Goal: Obtain resource: Download file/media

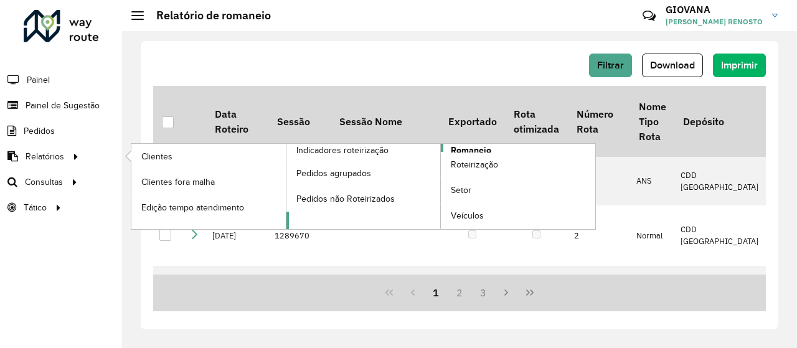
click at [487, 146] on span "Romaneio" at bounding box center [471, 150] width 40 height 13
click at [470, 150] on span "Romaneio" at bounding box center [471, 150] width 40 height 13
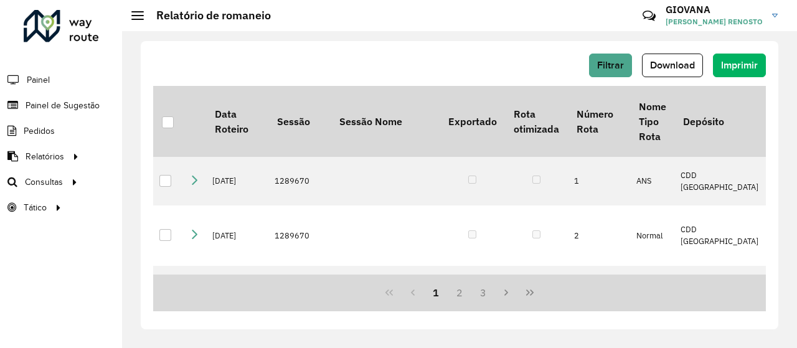
click at [451, 65] on div "Filtrar Download Imprimir" at bounding box center [459, 66] width 613 height 24
click at [627, 60] on button "Filtrar" at bounding box center [610, 66] width 43 height 24
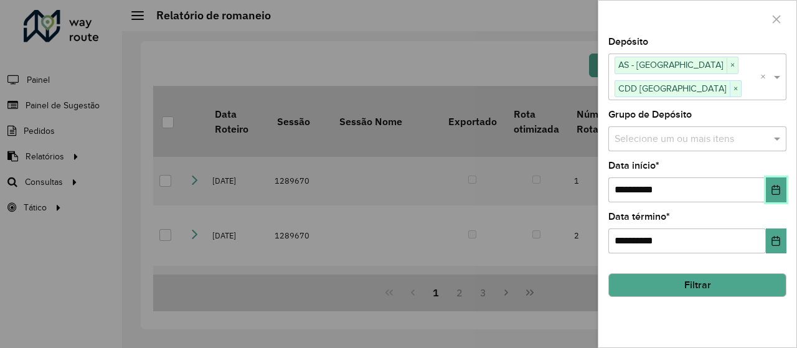
click at [784, 190] on button "Choose Date" at bounding box center [776, 190] width 21 height 25
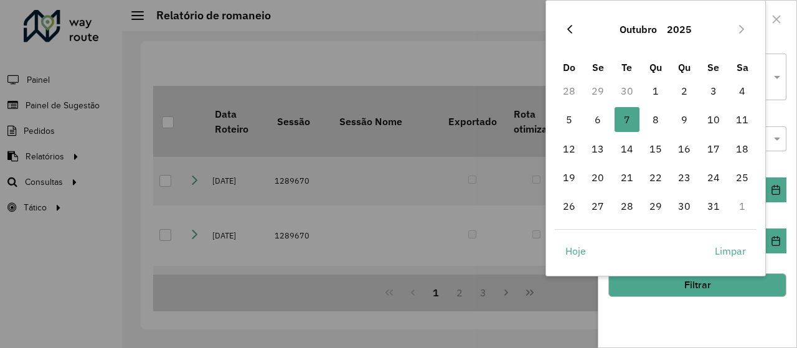
click at [570, 29] on icon "Previous Month" at bounding box center [570, 29] width 10 height 10
click at [734, 34] on button "Next Month" at bounding box center [742, 29] width 20 height 20
click at [571, 32] on icon "Previous Month" at bounding box center [570, 29] width 5 height 9
click at [738, 34] on button "Next Month" at bounding box center [742, 29] width 20 height 20
click at [555, 32] on div "Outubro 2025" at bounding box center [656, 29] width 202 height 40
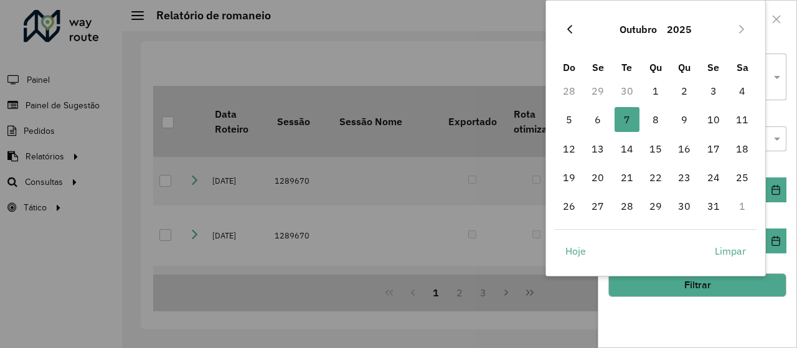
click at [564, 32] on button "Previous Month" at bounding box center [570, 29] width 20 height 20
click at [603, 87] on span "1" at bounding box center [598, 90] width 25 height 25
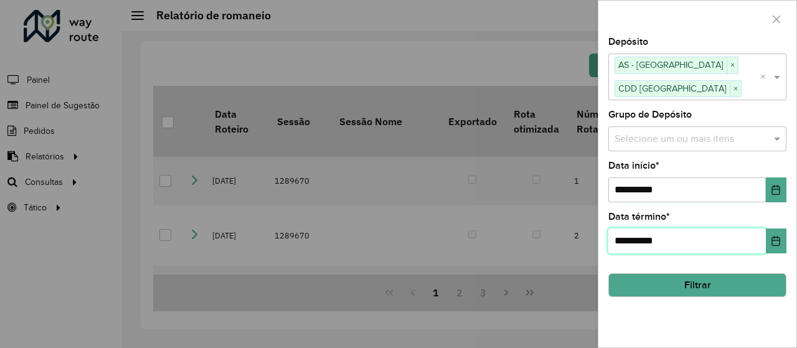
click at [765, 245] on input "**********" at bounding box center [688, 241] width 158 height 25
click at [769, 242] on button "Choose Date" at bounding box center [776, 241] width 21 height 25
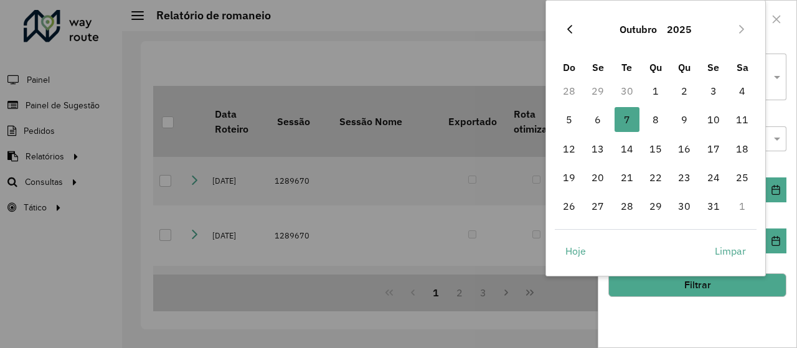
click at [564, 27] on button "Previous Month" at bounding box center [570, 29] width 20 height 20
click at [626, 197] on span "30" at bounding box center [627, 206] width 25 height 25
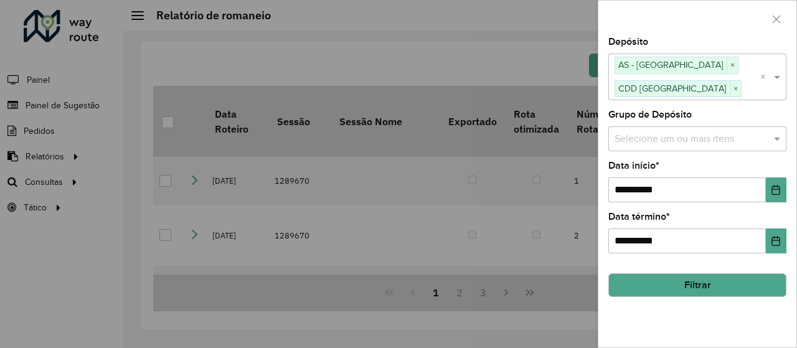
click at [692, 283] on button "Filtrar" at bounding box center [698, 285] width 178 height 24
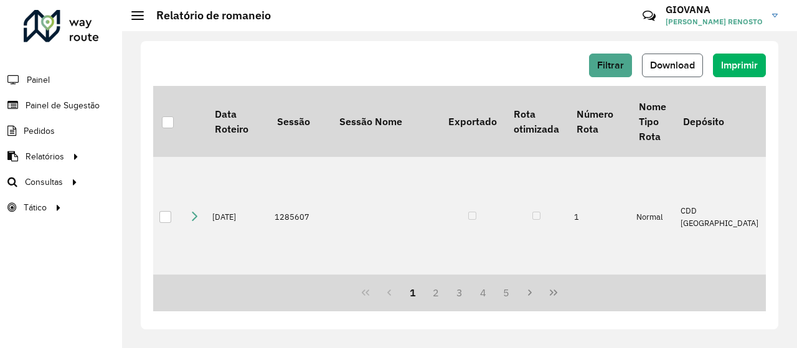
click at [681, 66] on span "Download" at bounding box center [672, 65] width 45 height 11
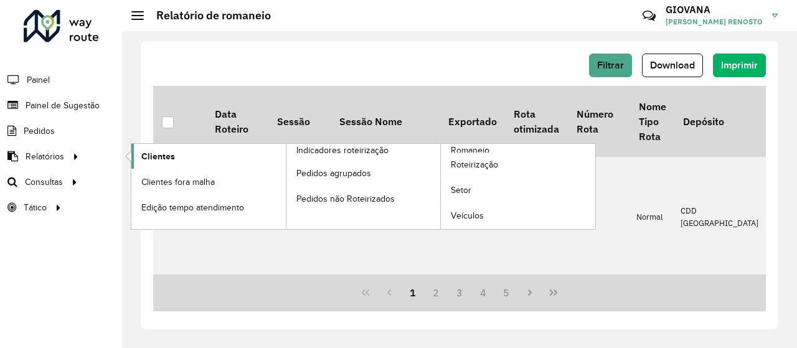
click at [165, 151] on span "Clientes" at bounding box center [158, 156] width 34 height 13
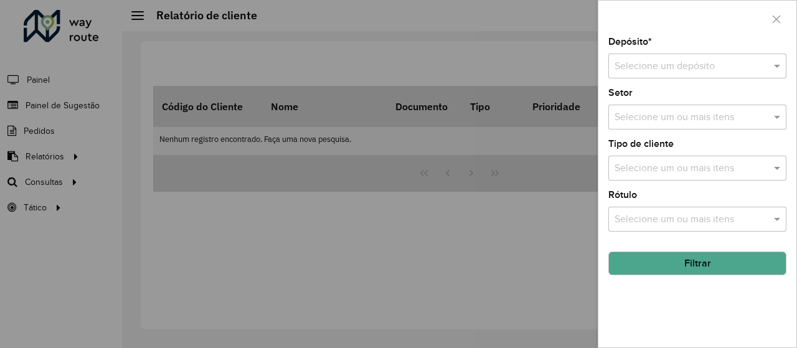
click at [677, 78] on div "Selecione um depósito" at bounding box center [698, 66] width 178 height 25
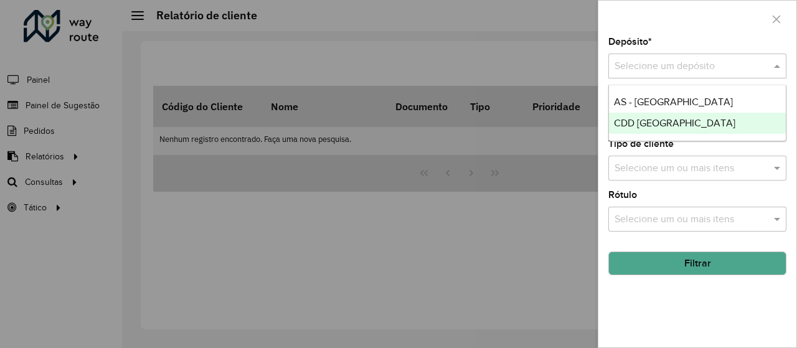
click at [630, 123] on span "CDD [GEOGRAPHIC_DATA]" at bounding box center [674, 123] width 121 height 11
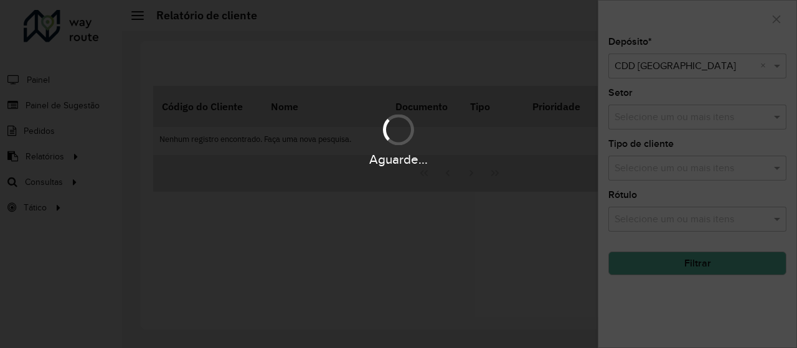
click at [705, 331] on div "Aguarde..." at bounding box center [398, 174] width 797 height 348
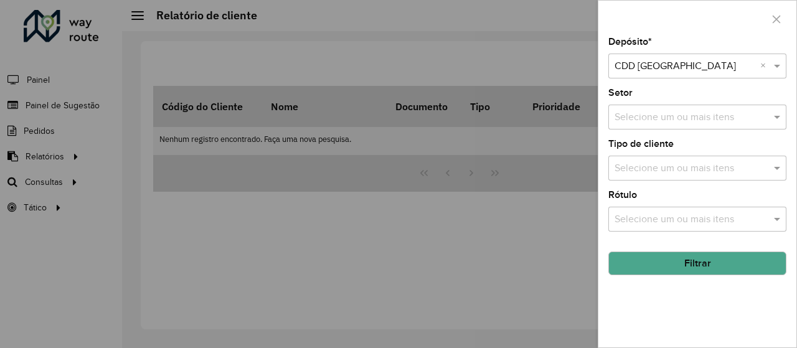
click at [726, 269] on button "Filtrar" at bounding box center [698, 264] width 178 height 24
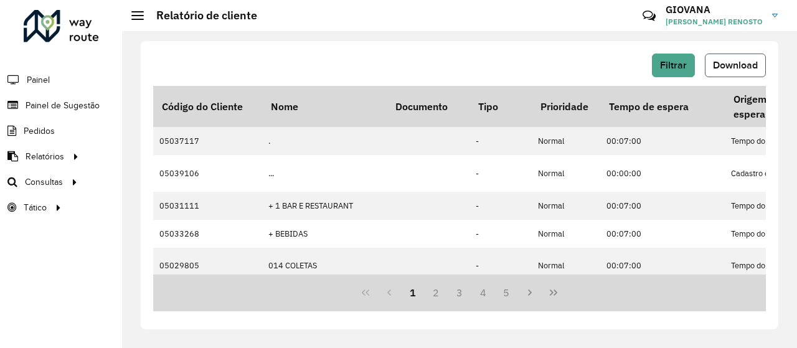
click at [720, 69] on span "Download" at bounding box center [735, 65] width 45 height 11
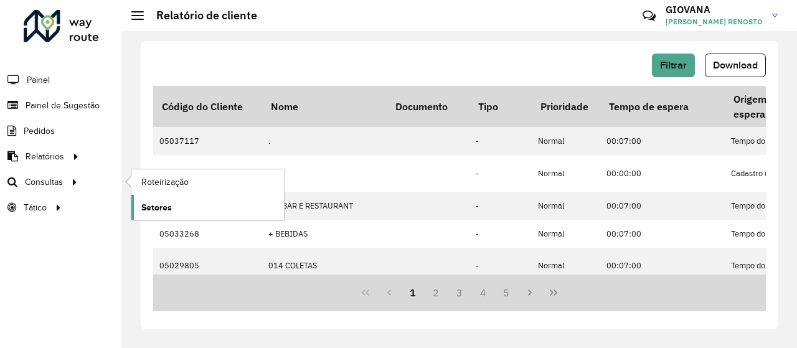
click at [185, 206] on link "Setores" at bounding box center [207, 207] width 153 height 25
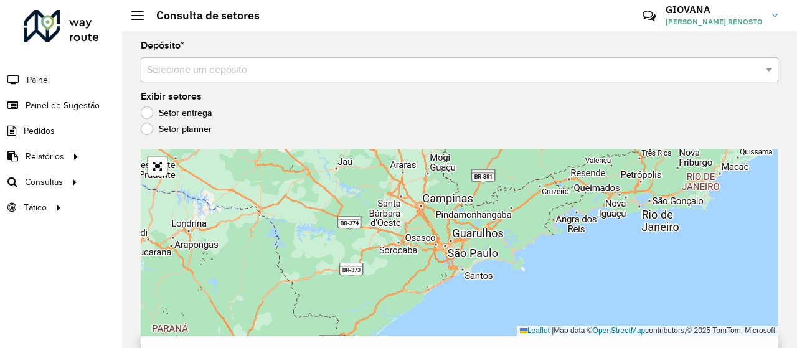
scroll to position [22, 0]
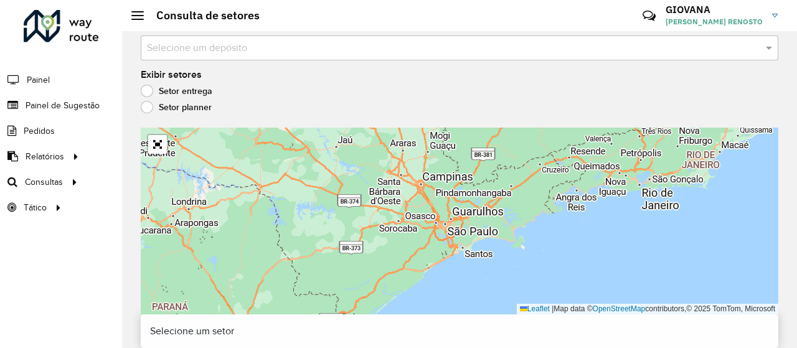
click at [227, 76] on div "Exibir setores Setor entrega Setor planner" at bounding box center [460, 93] width 638 height 47
click at [271, 44] on input "text" at bounding box center [447, 48] width 601 height 15
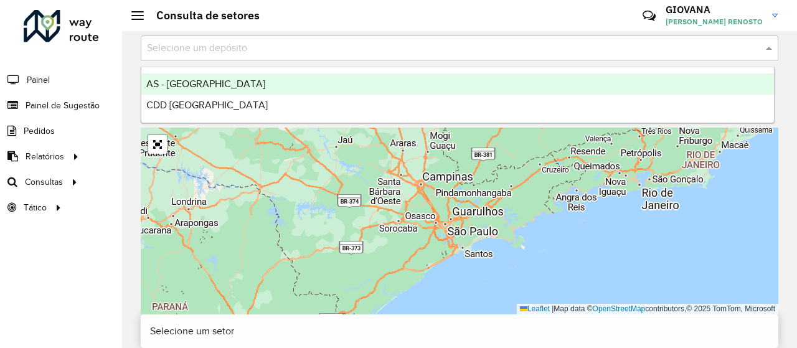
scroll to position [10, 0]
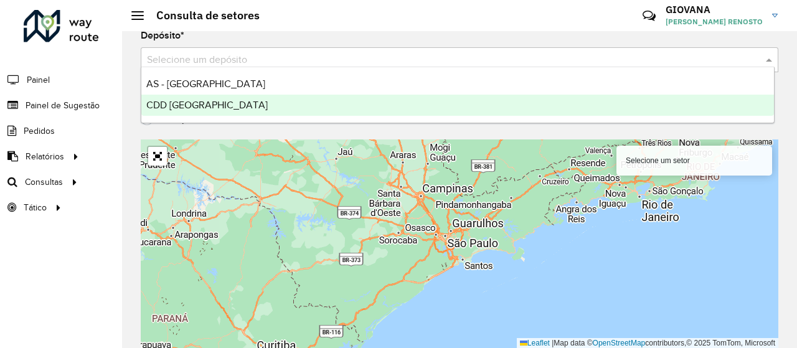
click at [232, 113] on div "CDD [GEOGRAPHIC_DATA]" at bounding box center [457, 105] width 633 height 21
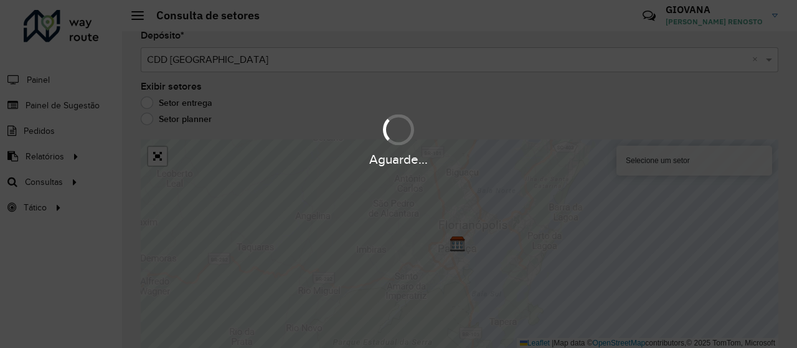
click at [42, 181] on div "Aguarde..." at bounding box center [398, 174] width 797 height 348
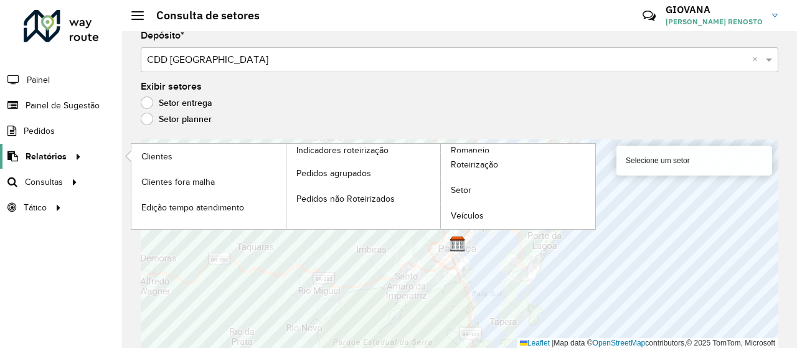
click at [62, 151] on span "Relatórios" at bounding box center [46, 156] width 41 height 13
click at [477, 188] on link "Setor" at bounding box center [518, 190] width 155 height 25
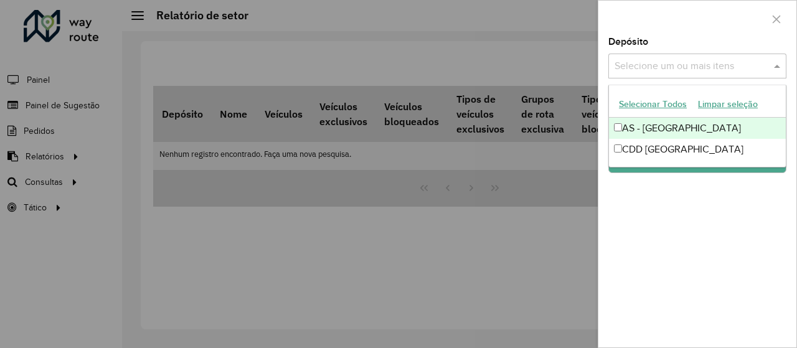
click at [710, 78] on div "Selecione um ou mais itens" at bounding box center [698, 66] width 178 height 25
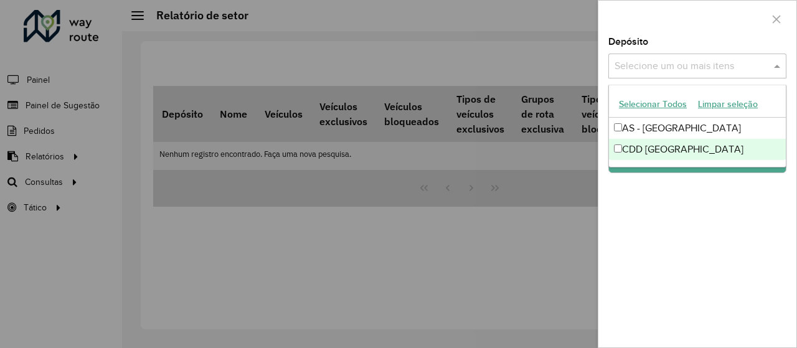
click at [667, 144] on div "CDD [GEOGRAPHIC_DATA]" at bounding box center [697, 149] width 177 height 21
click at [677, 211] on div "Depósito Selecione um ou mais itens CDD Florianópolis × × Grupo de Depósito Sel…" at bounding box center [698, 192] width 198 height 310
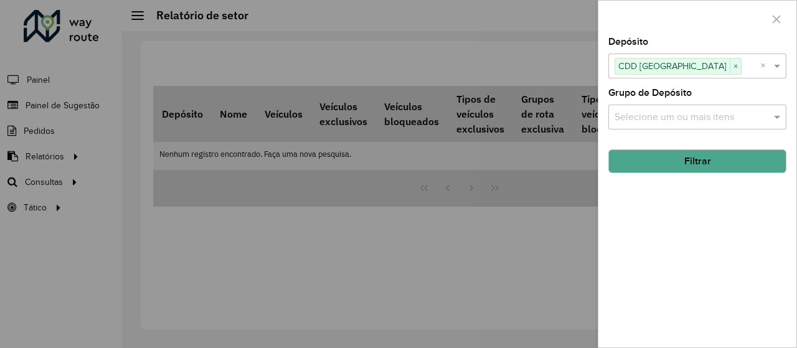
click at [701, 152] on button "Filtrar" at bounding box center [698, 162] width 178 height 24
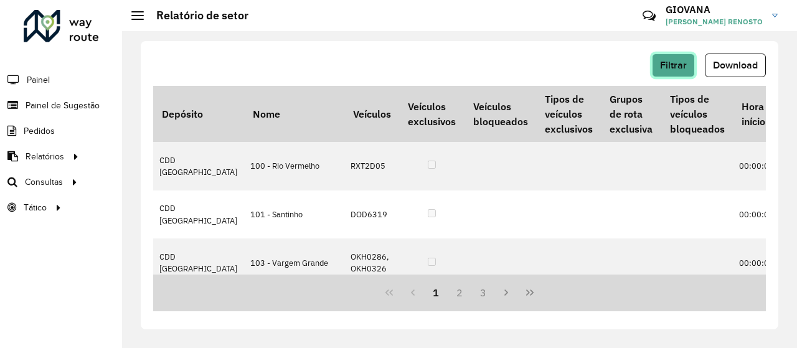
click at [685, 68] on span "Filtrar" at bounding box center [673, 65] width 27 height 11
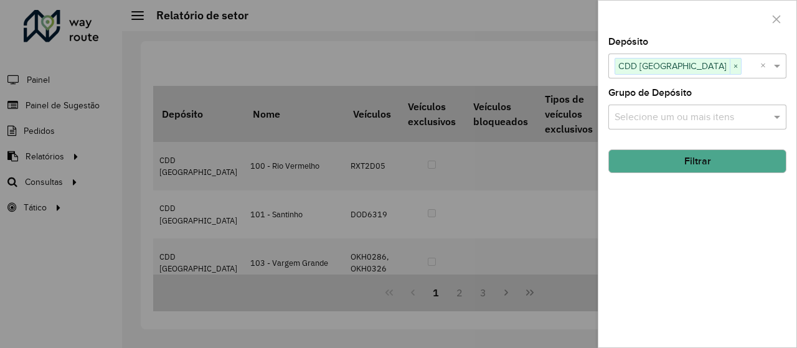
click at [532, 168] on div at bounding box center [398, 174] width 797 height 348
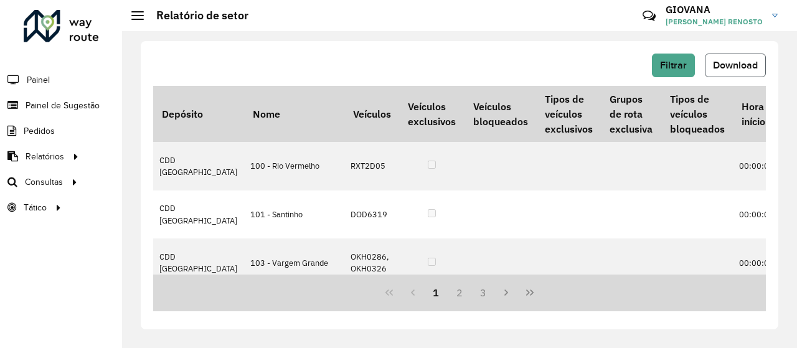
click at [750, 59] on button "Download" at bounding box center [735, 66] width 61 height 24
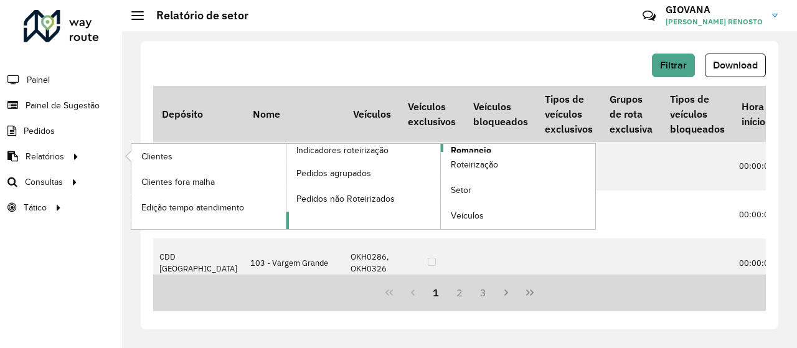
click at [451, 148] on span "Romaneio" at bounding box center [471, 150] width 40 height 13
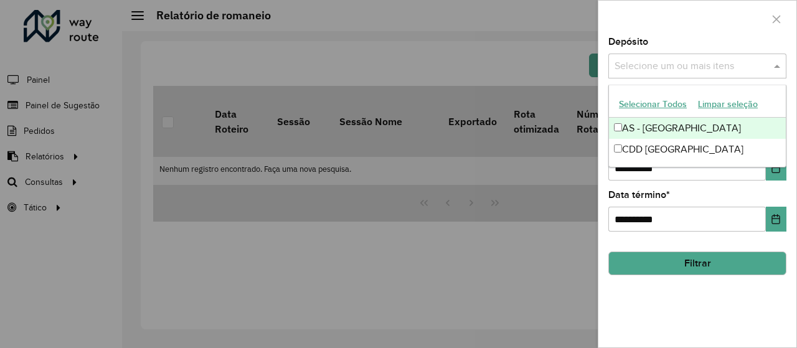
click at [640, 65] on input "text" at bounding box center [691, 66] width 159 height 15
click at [645, 105] on button "Selecionar Todos" at bounding box center [653, 104] width 79 height 19
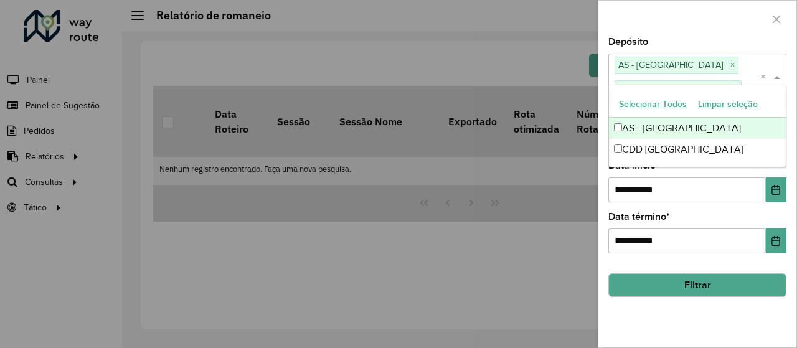
click at [795, 191] on div "**********" at bounding box center [698, 192] width 198 height 310
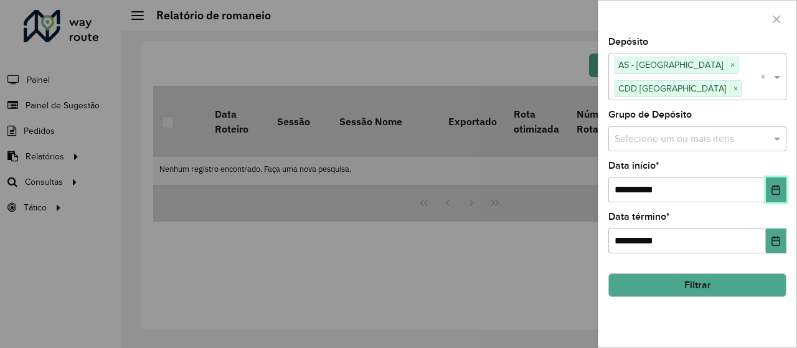
click at [777, 192] on icon "Choose Date" at bounding box center [776, 190] width 10 height 10
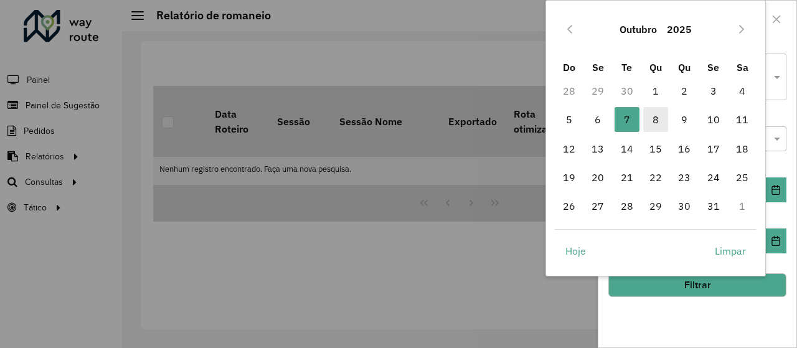
drag, startPoint x: 655, startPoint y: 98, endPoint x: 653, endPoint y: 111, distance: 12.7
click at [655, 98] on span "1" at bounding box center [656, 90] width 25 height 25
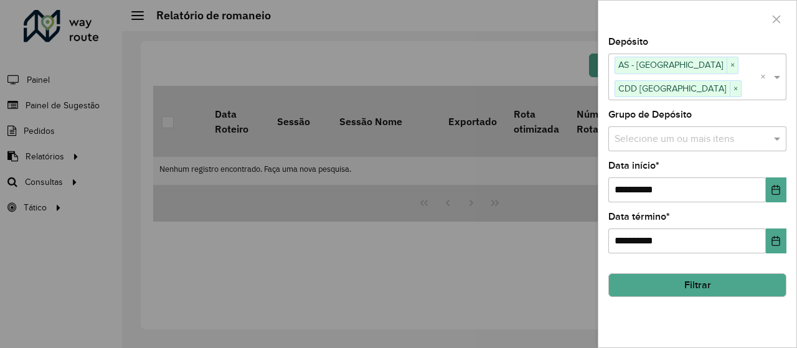
click at [719, 281] on button "Filtrar" at bounding box center [698, 285] width 178 height 24
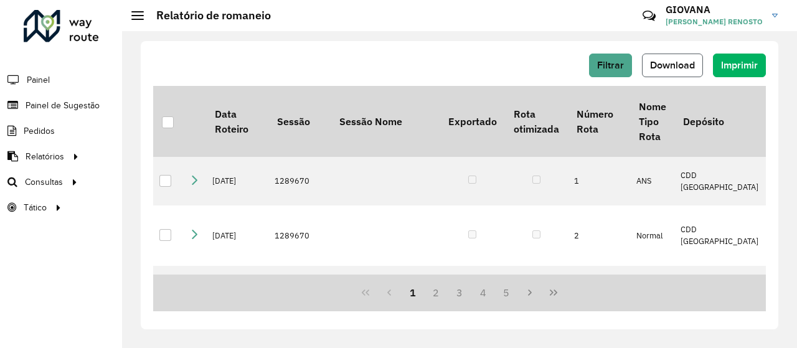
click at [675, 68] on span "Download" at bounding box center [672, 65] width 45 height 11
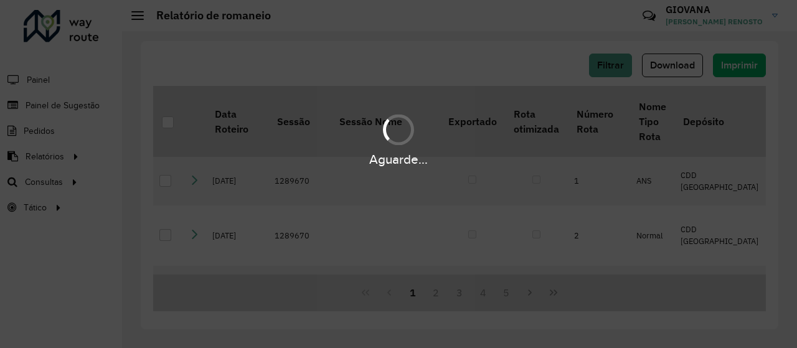
click at [417, 117] on div "Aguarde..." at bounding box center [398, 139] width 797 height 59
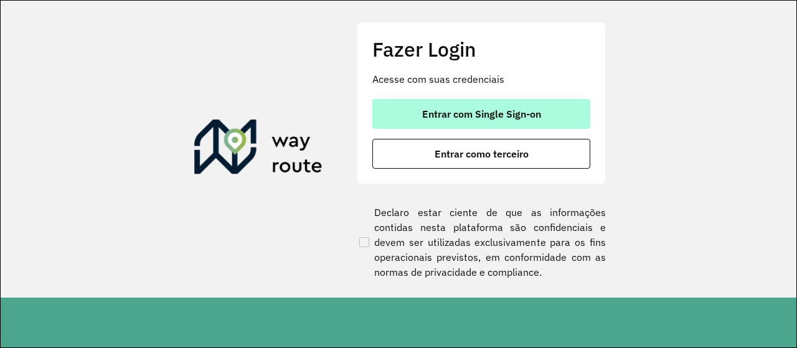
click at [490, 110] on span "Entrar com Single Sign-on" at bounding box center [481, 114] width 119 height 10
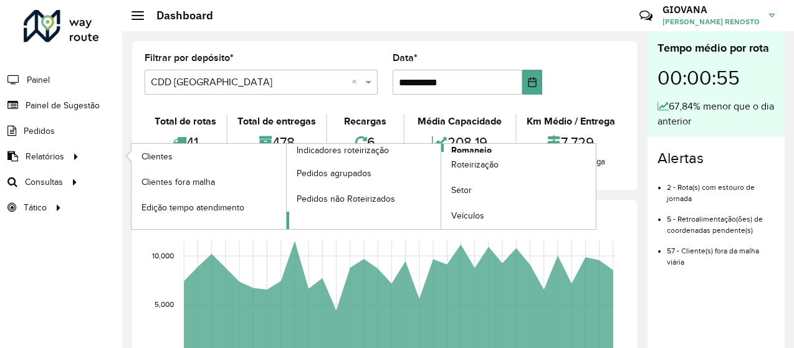
click at [472, 150] on span "Romaneio" at bounding box center [471, 150] width 40 height 13
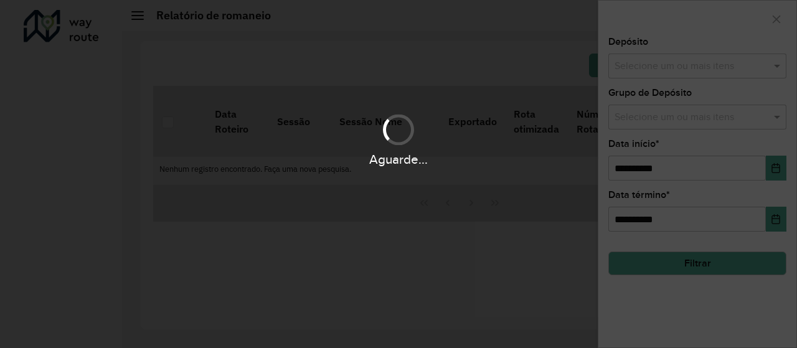
click at [695, 77] on div "Aguarde..." at bounding box center [398, 174] width 797 height 348
click at [711, 76] on div "Aguarde..." at bounding box center [398, 174] width 797 height 348
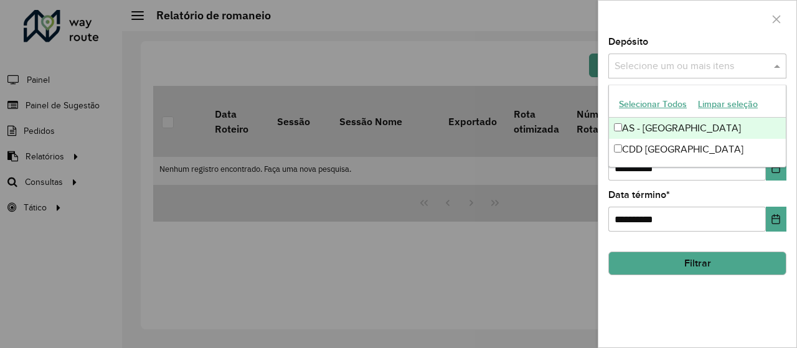
click at [687, 74] on div "Selecione um ou mais itens" at bounding box center [698, 66] width 178 height 25
click at [652, 130] on div "AS - Florianópolis" at bounding box center [697, 128] width 177 height 21
click at [655, 104] on button "Selecionar Todos" at bounding box center [653, 104] width 79 height 19
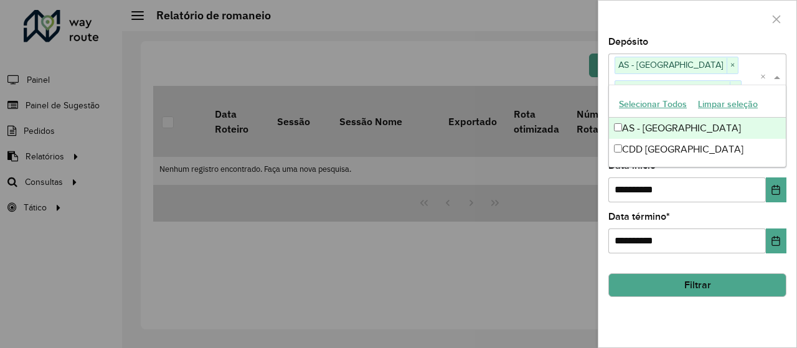
click at [674, 276] on button "Filtrar" at bounding box center [698, 285] width 178 height 24
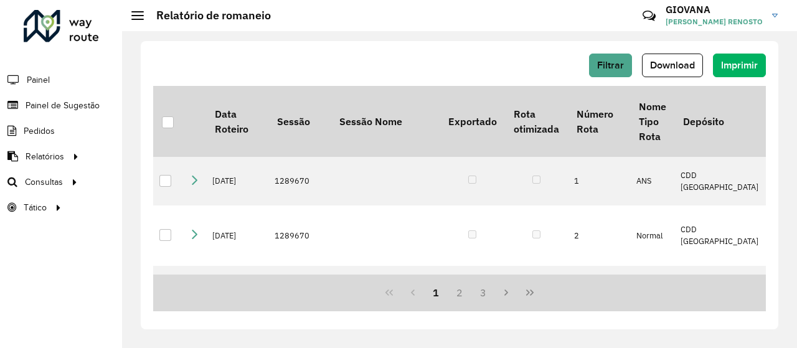
click at [617, 78] on div "Filtrar Download Imprimir" at bounding box center [459, 70] width 613 height 32
click at [617, 72] on button "Filtrar" at bounding box center [610, 66] width 43 height 24
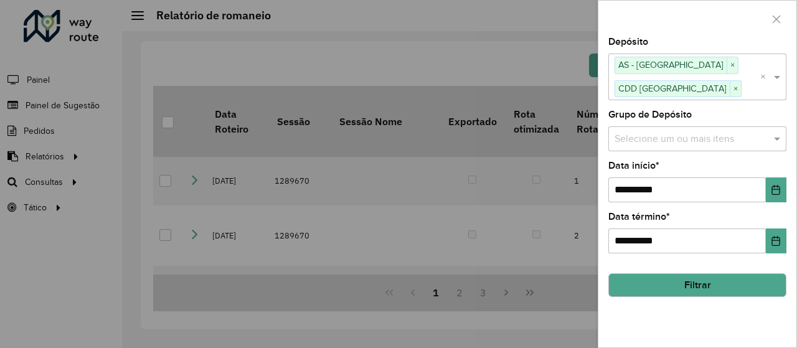
click at [771, 203] on div "**********" at bounding box center [698, 192] width 198 height 310
click at [774, 192] on icon "Choose Date" at bounding box center [776, 190] width 10 height 10
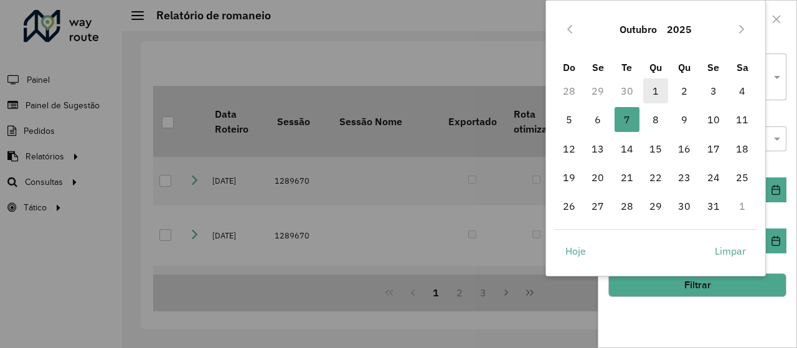
click at [661, 88] on span "1" at bounding box center [656, 90] width 25 height 25
type input "**********"
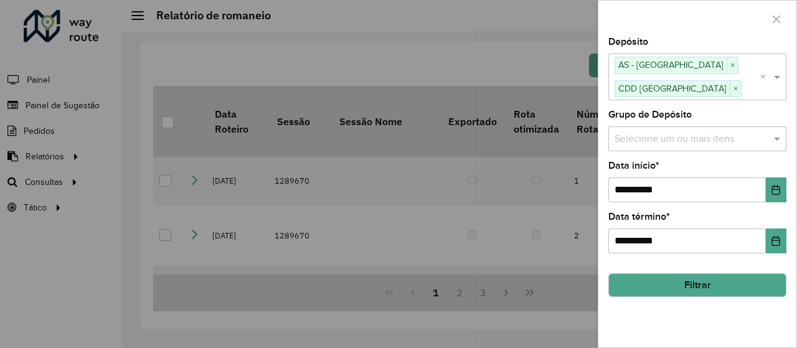
click at [696, 274] on button "Filtrar" at bounding box center [698, 285] width 178 height 24
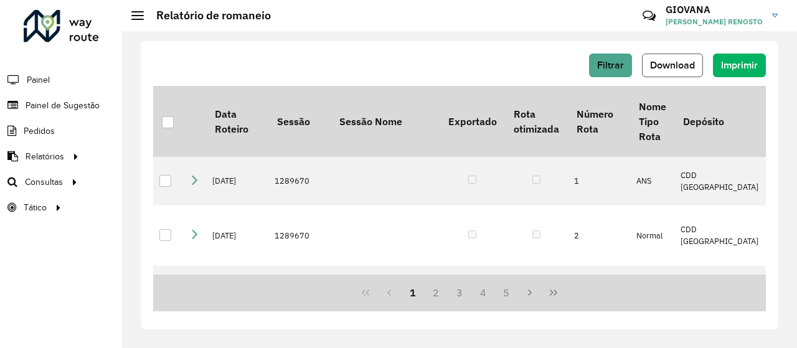
click at [679, 69] on span "Download" at bounding box center [672, 65] width 45 height 11
click at [680, 70] on span "Download" at bounding box center [672, 65] width 45 height 11
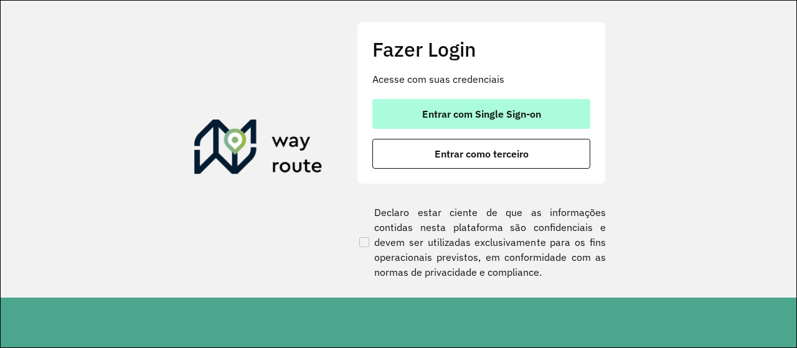
click at [523, 121] on button "Entrar com Single Sign-on" at bounding box center [482, 114] width 218 height 30
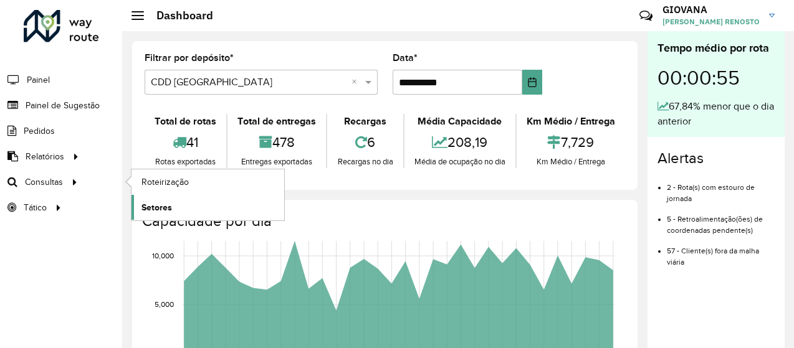
click at [169, 208] on span "Setores" at bounding box center [156, 207] width 31 height 13
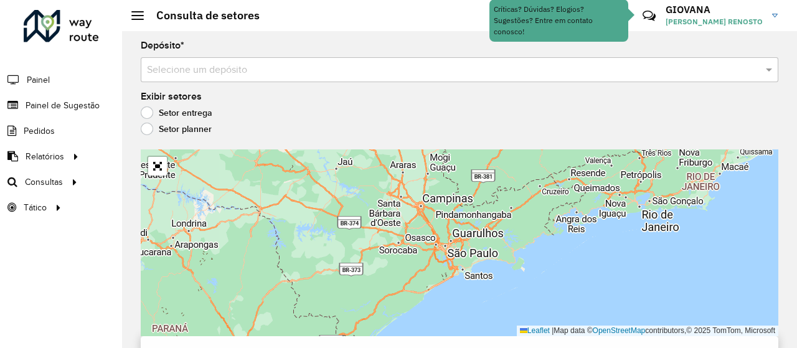
drag, startPoint x: 322, startPoint y: 79, endPoint x: 321, endPoint y: 85, distance: 6.3
click at [324, 80] on div "Selecione um depósito" at bounding box center [460, 69] width 638 height 25
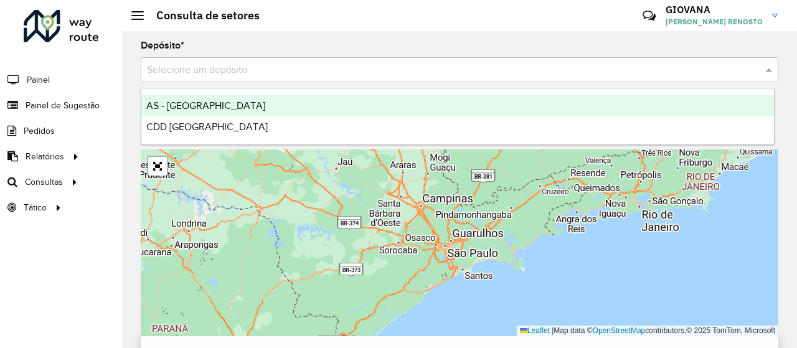
click at [268, 139] on ng-dropdown-panel "AS - [GEOGRAPHIC_DATA] CDD [GEOGRAPHIC_DATA]" at bounding box center [458, 116] width 634 height 57
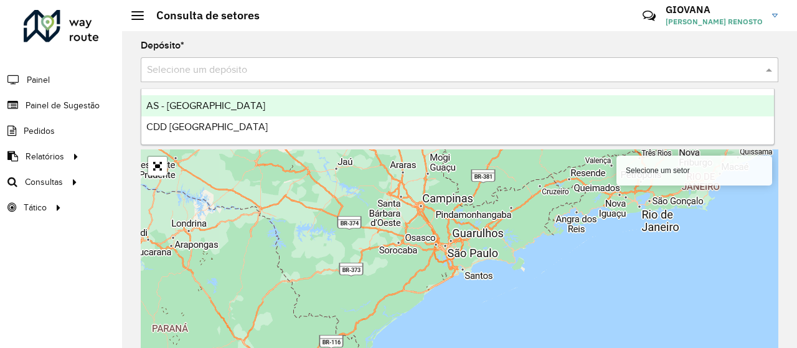
click at [237, 128] on div "CDD [GEOGRAPHIC_DATA]" at bounding box center [457, 126] width 633 height 21
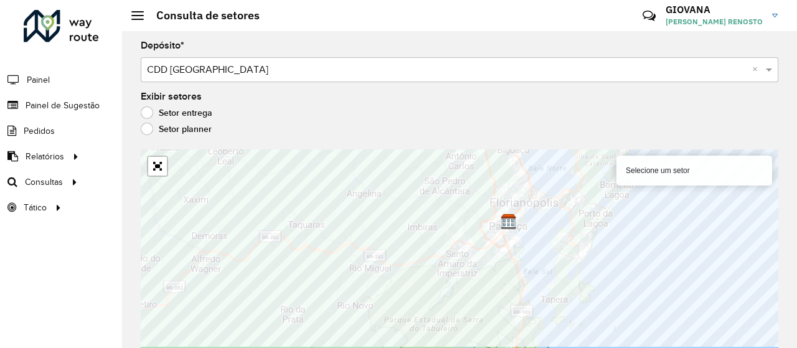
scroll to position [10, 0]
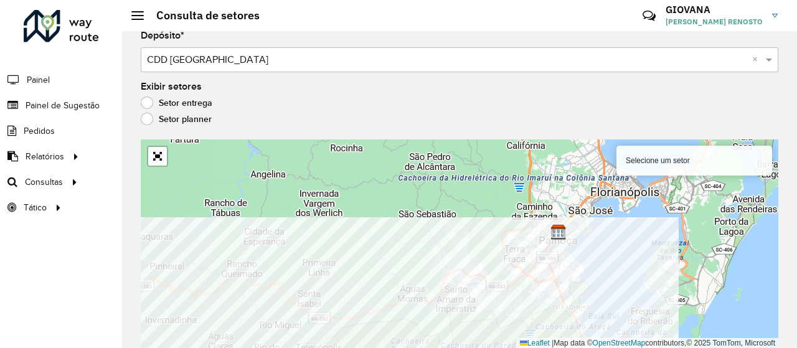
click at [422, 348] on html "Aguarde... Pop-up bloqueado! Seu navegador bloqueou automáticamente a abertura …" at bounding box center [398, 174] width 797 height 348
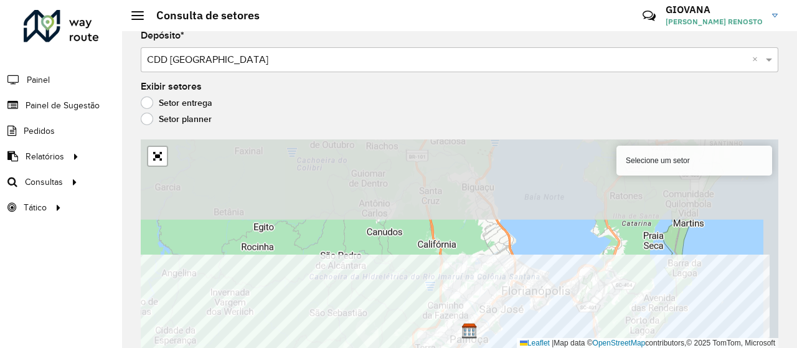
click at [555, 348] on html "Aguarde... Pop-up bloqueado! Seu navegador bloqueou automáticamente a abertura …" at bounding box center [398, 174] width 797 height 348
